Goal: Information Seeking & Learning: Learn about a topic

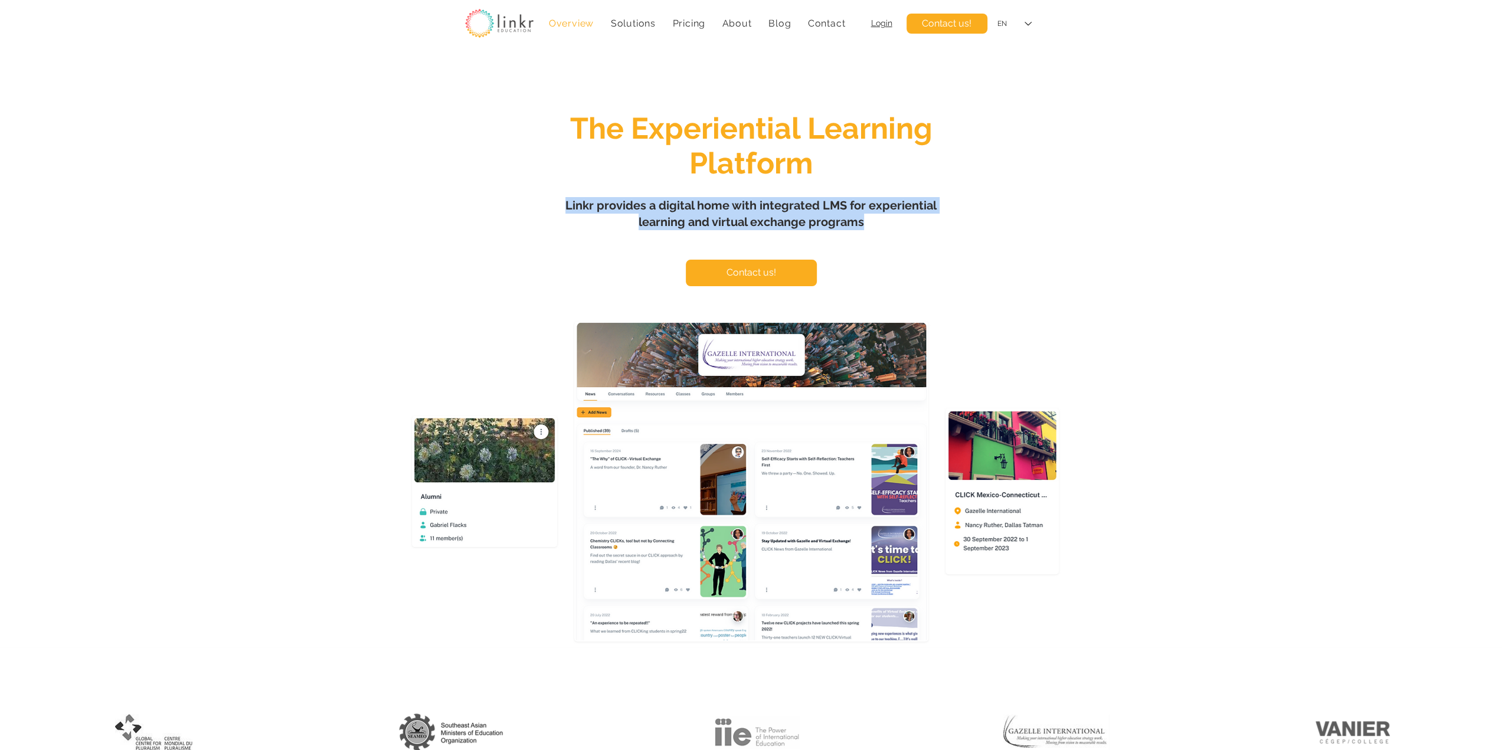
drag, startPoint x: 902, startPoint y: 220, endPoint x: 564, endPoint y: 211, distance: 338.3
click at [564, 211] on h1 "Linkr provides a digital home with integrated LMS for experiential learning and…" at bounding box center [751, 213] width 413 height 33
click at [573, 206] on span "Linkr provides a digital home with integrated LMS for experiential learning and…" at bounding box center [750, 213] width 371 height 31
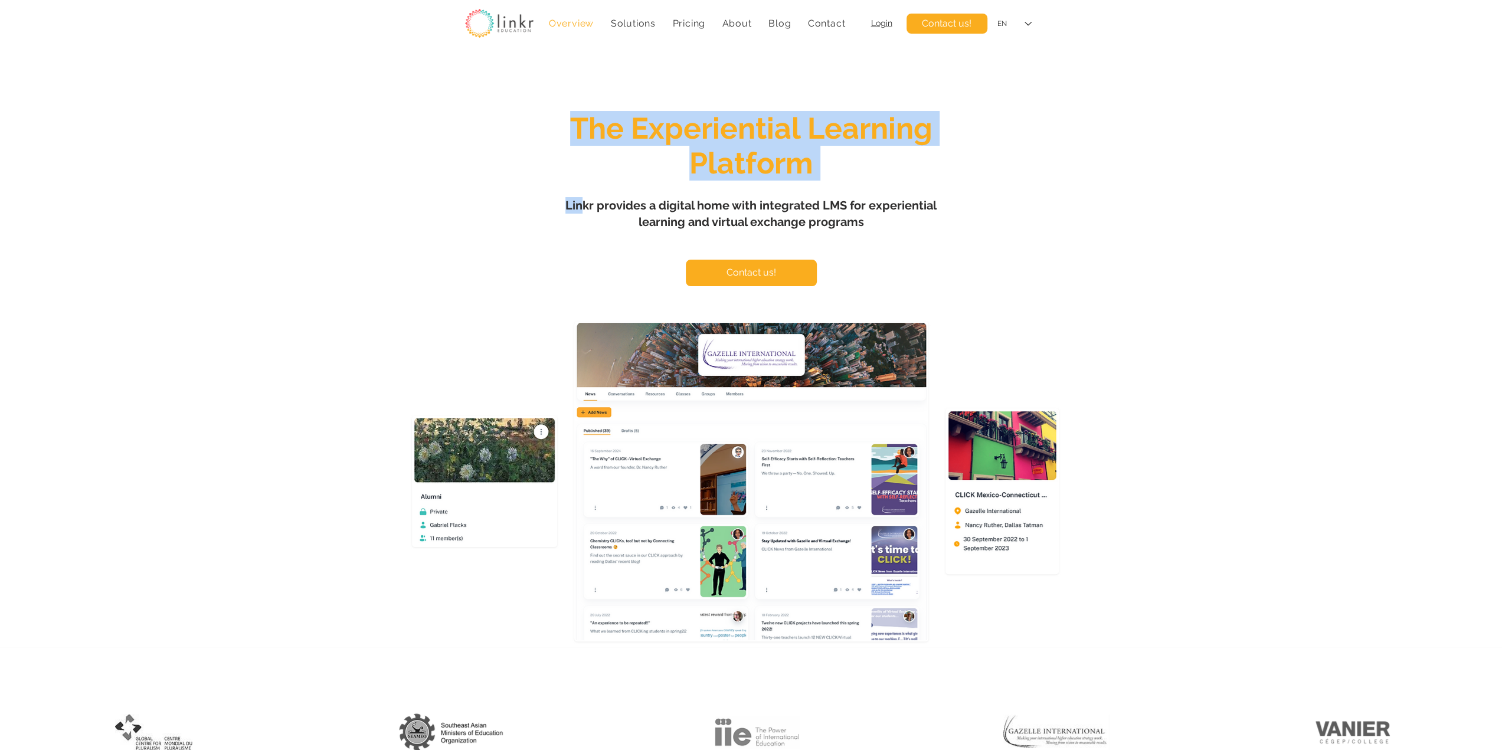
drag, startPoint x: 890, startPoint y: 231, endPoint x: 578, endPoint y: 212, distance: 312.2
click at [578, 212] on section "The Experiential Learning Platform Linkr provides a digital home with integrate…" at bounding box center [751, 350] width 1502 height 594
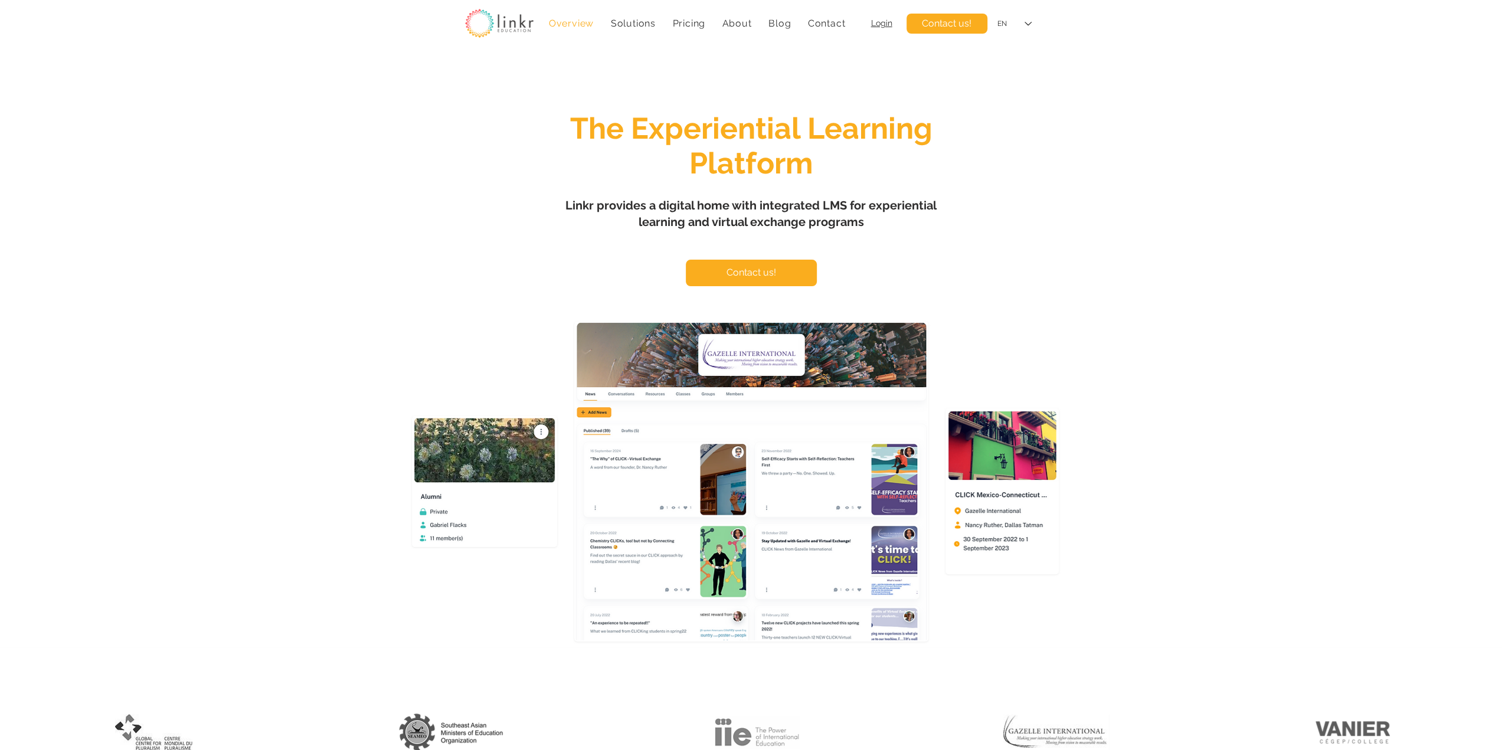
click at [585, 205] on span "Linkr provides a digital home with integrated LMS for experiential learning and…" at bounding box center [750, 213] width 371 height 31
copy span "Linkr provides a digital home with integrated LMS for experiential learning and…"
click at [689, 22] on span "Pricing" at bounding box center [688, 23] width 33 height 11
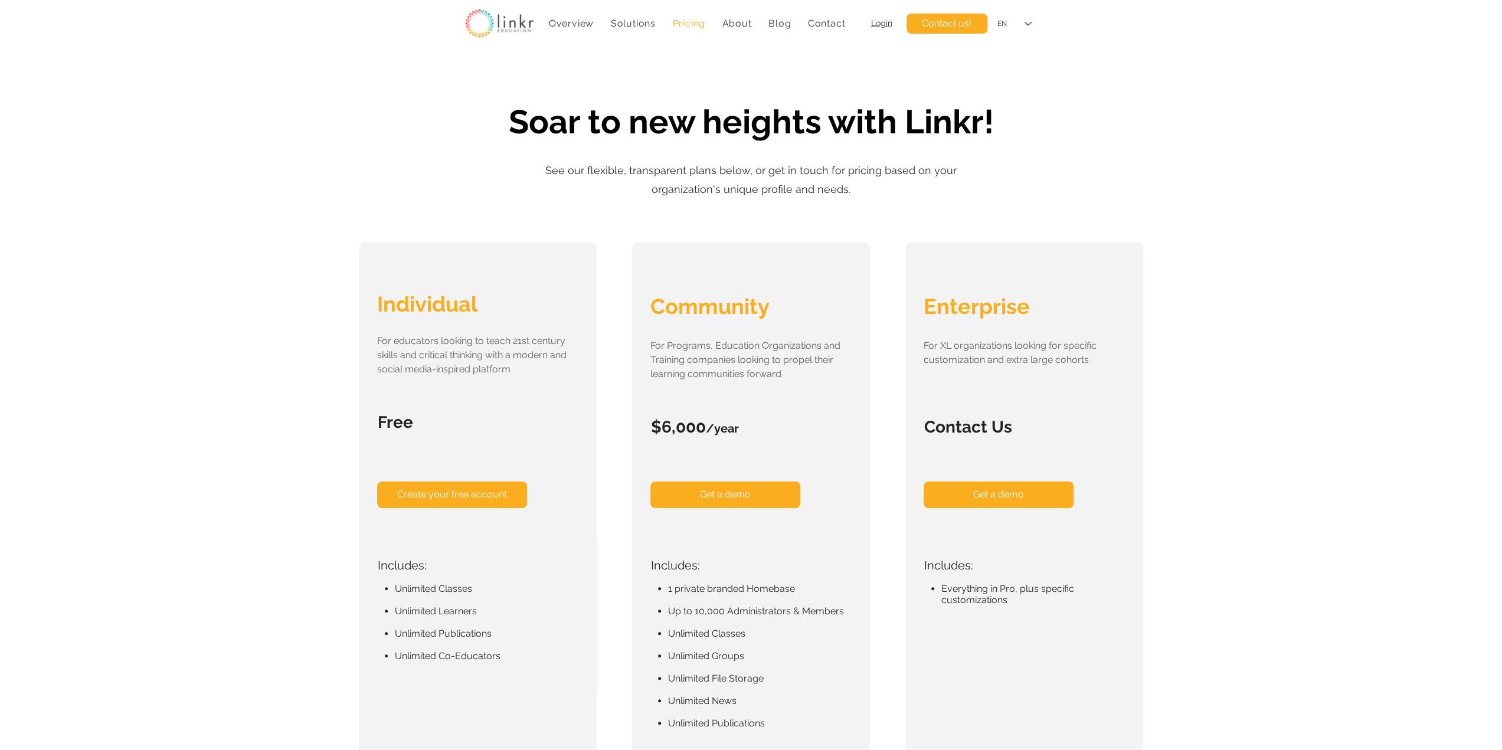
click at [968, 186] on div "main content" at bounding box center [751, 420] width 1502 height 735
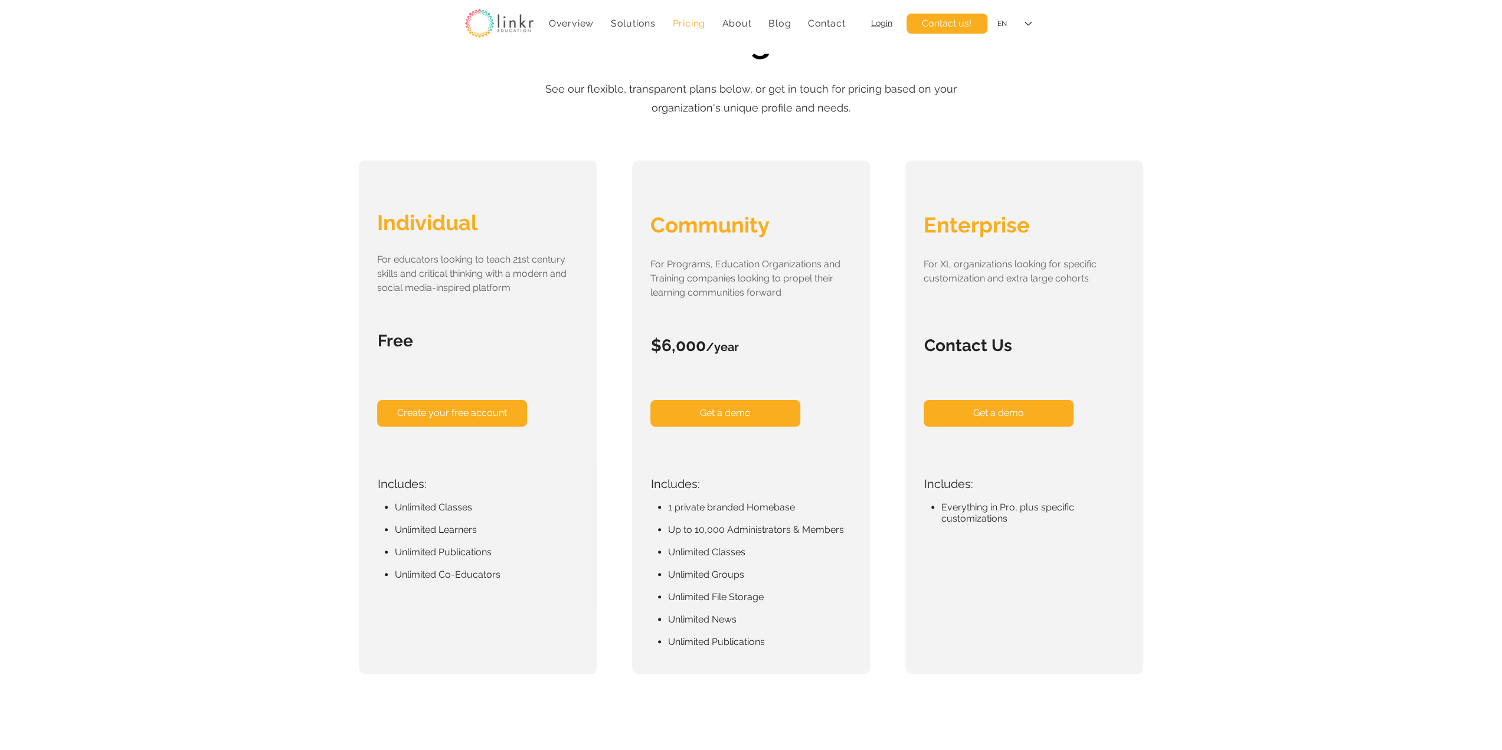
scroll to position [98, 0]
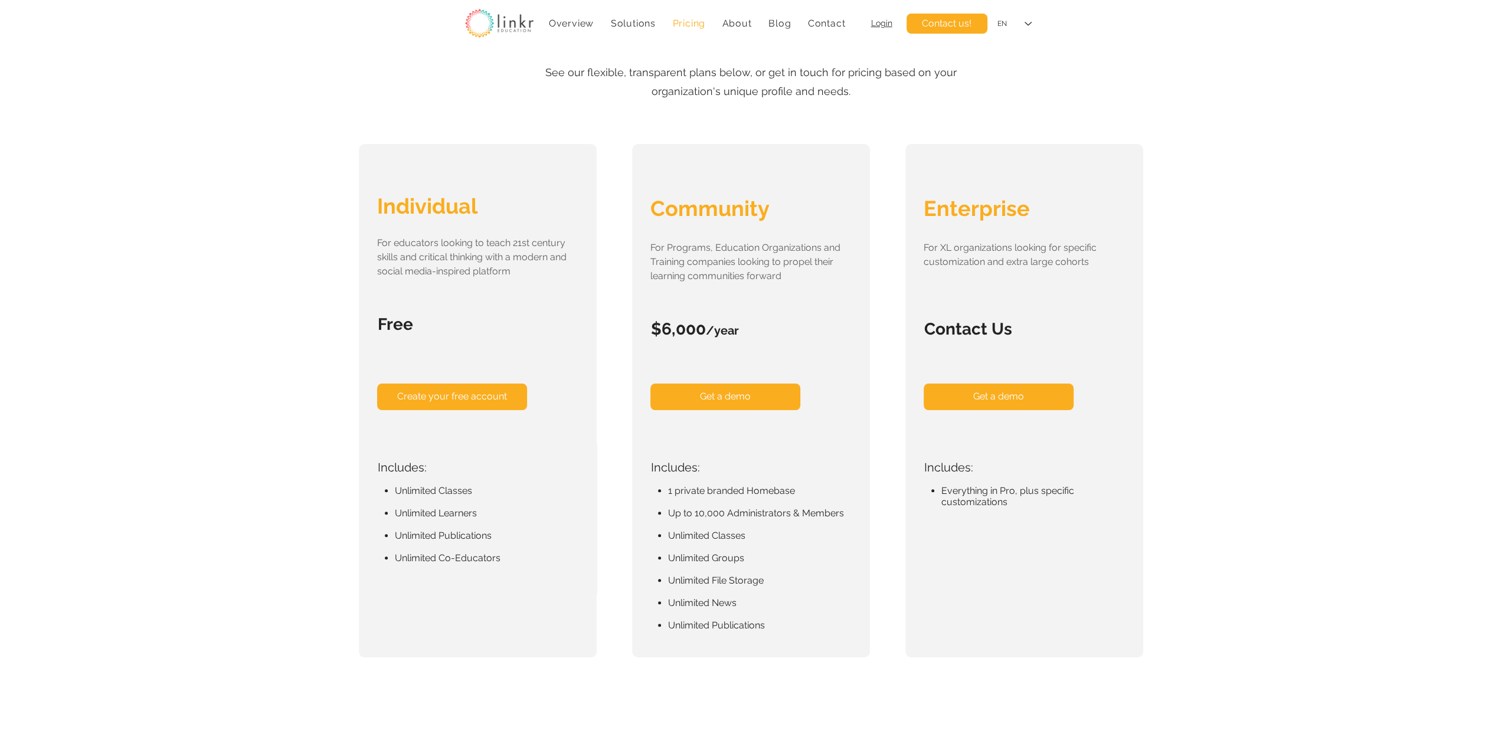
click at [978, 207] on span "Enterprise" at bounding box center [977, 208] width 106 height 25
click at [1059, 264] on span "For XL organizations looking for specific customization and extra large cohorts" at bounding box center [1010, 254] width 173 height 25
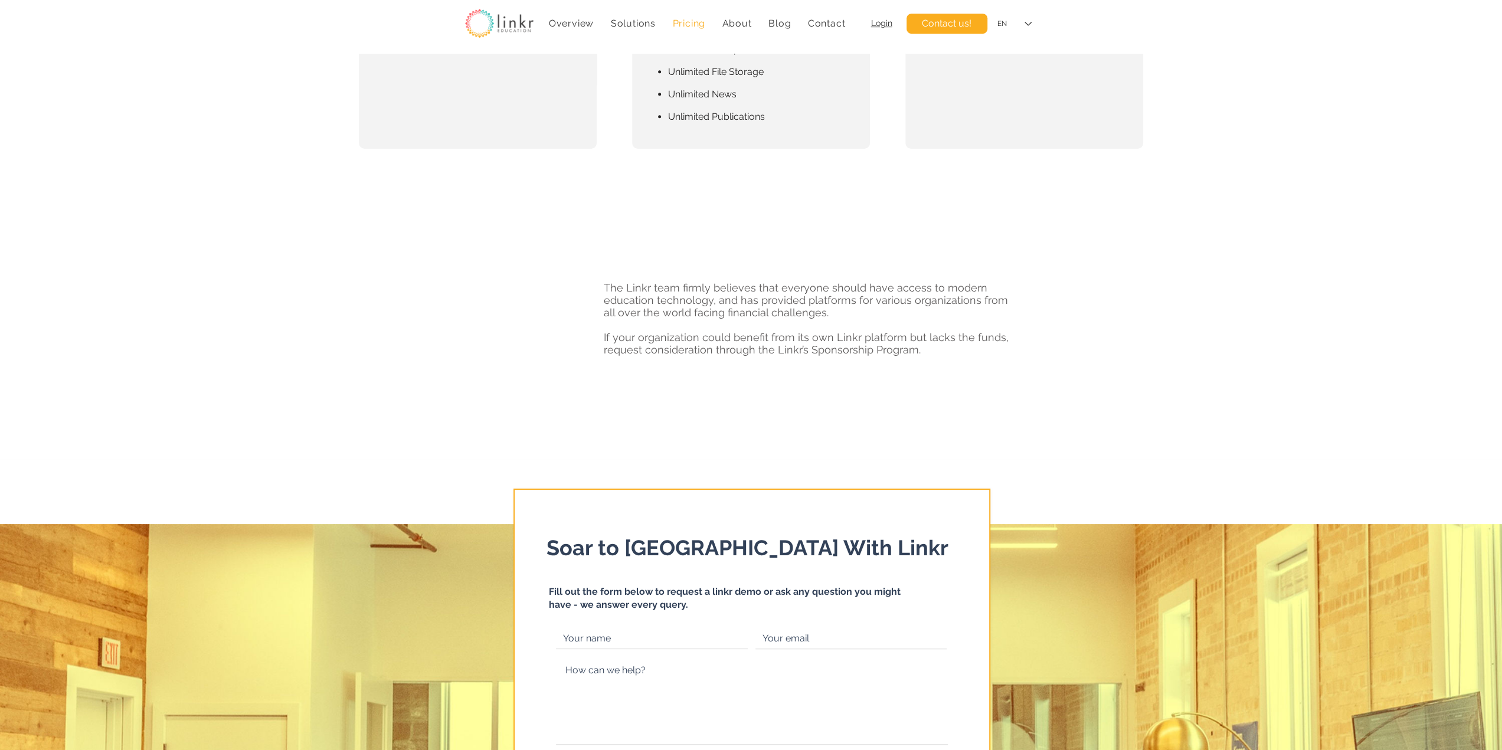
scroll to position [590, 0]
